Goal: Task Accomplishment & Management: Manage account settings

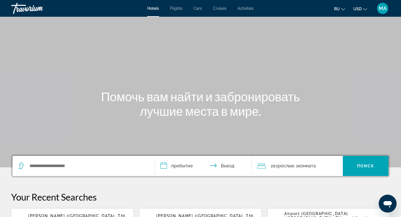
click at [385, 10] on span "MA" at bounding box center [383, 9] width 8 height 6
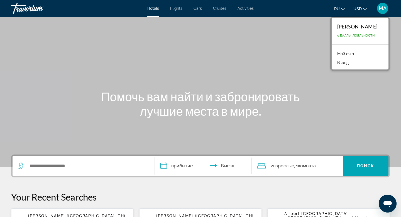
click at [361, 35] on span "0 Баллы лояльности" at bounding box center [356, 36] width 38 height 4
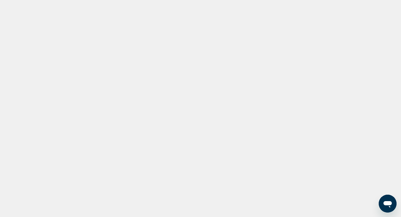
click at [273, 65] on div at bounding box center [200, 108] width 401 height 217
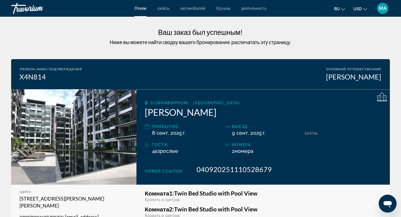
click at [381, 9] on span "MA" at bounding box center [383, 9] width 8 height 6
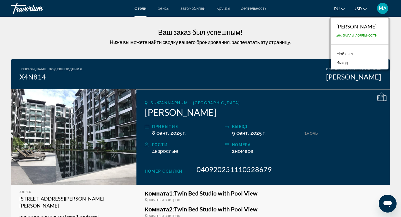
click at [338, 52] on link "Мой счет" at bounding box center [345, 53] width 23 height 7
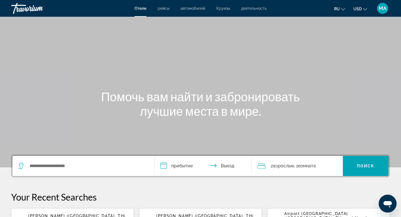
click at [381, 11] on div "MA" at bounding box center [382, 8] width 11 height 11
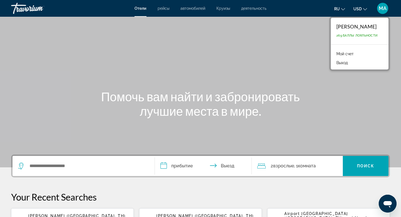
click at [352, 54] on li "Мой счет" at bounding box center [360, 53] width 52 height 9
click at [336, 53] on link "Мой счет" at bounding box center [345, 53] width 23 height 7
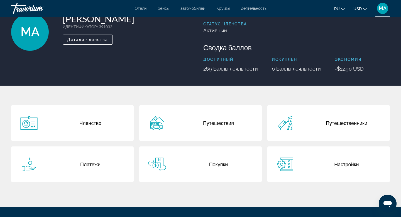
scroll to position [41, 0]
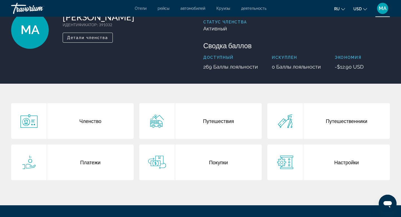
click at [188, 122] on div "Путешествия" at bounding box center [218, 121] width 87 height 36
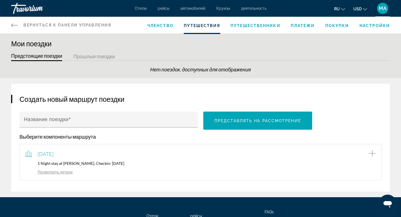
click at [163, 25] on span "Членство" at bounding box center [160, 25] width 26 height 4
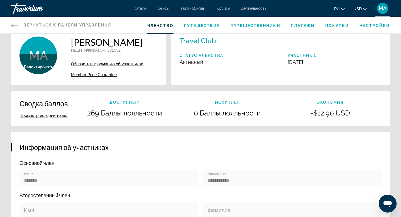
scroll to position [9, 0]
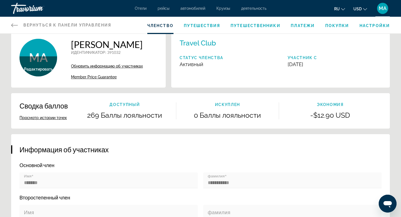
click at [266, 25] on span "Путешественники" at bounding box center [256, 25] width 50 height 4
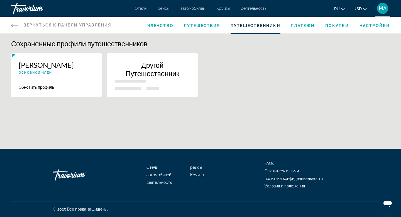
click at [309, 25] on span "Платежи" at bounding box center [303, 25] width 24 height 4
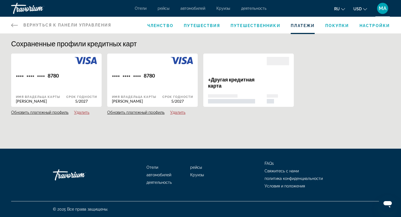
click at [335, 26] on span "Покупки" at bounding box center [337, 25] width 24 height 4
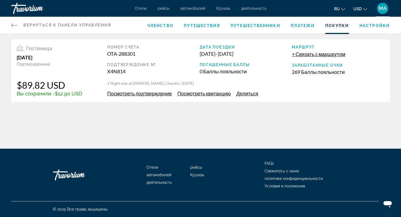
click at [377, 26] on span "Настройки" at bounding box center [375, 25] width 30 height 4
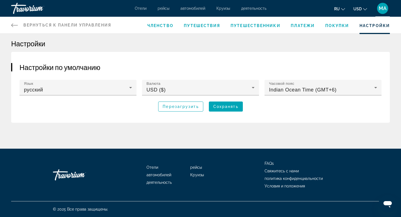
click at [155, 26] on span "Членство" at bounding box center [160, 25] width 26 height 4
click at [161, 25] on span "Членство" at bounding box center [160, 25] width 26 height 4
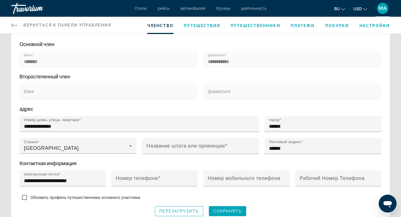
scroll to position [129, 0]
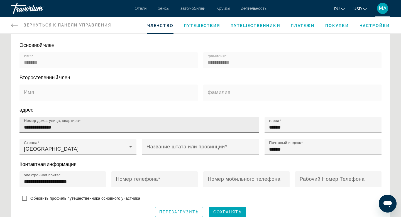
click at [66, 130] on input "**********" at bounding box center [141, 127] width 234 height 7
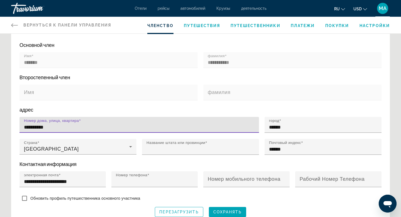
type input "**********"
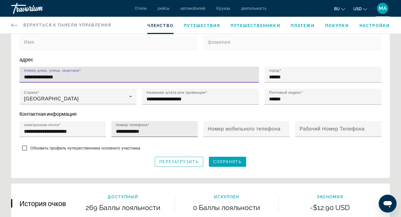
scroll to position [180, 0]
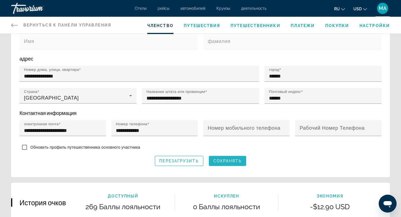
click at [221, 163] on span "Сохранять" at bounding box center [227, 161] width 28 height 4
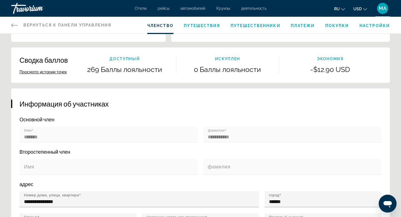
scroll to position [0, 0]
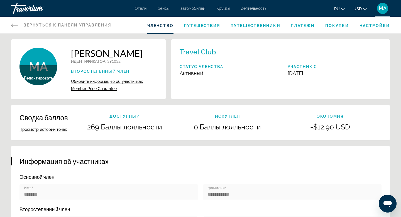
click at [203, 25] on span "Путешествия" at bounding box center [202, 25] width 36 height 4
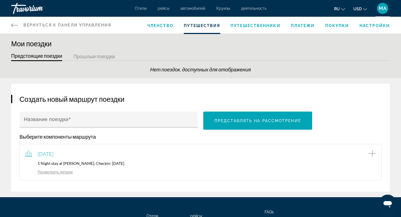
click at [384, 6] on span "MA" at bounding box center [383, 9] width 8 height 6
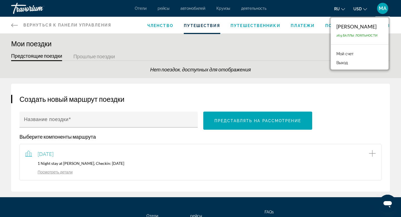
click at [384, 6] on span "MA" at bounding box center [383, 9] width 8 height 6
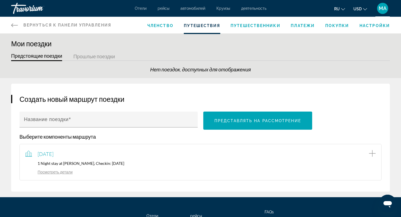
click at [17, 28] on icon "Main content" at bounding box center [14, 25] width 7 height 7
